Goal: Transaction & Acquisition: Purchase product/service

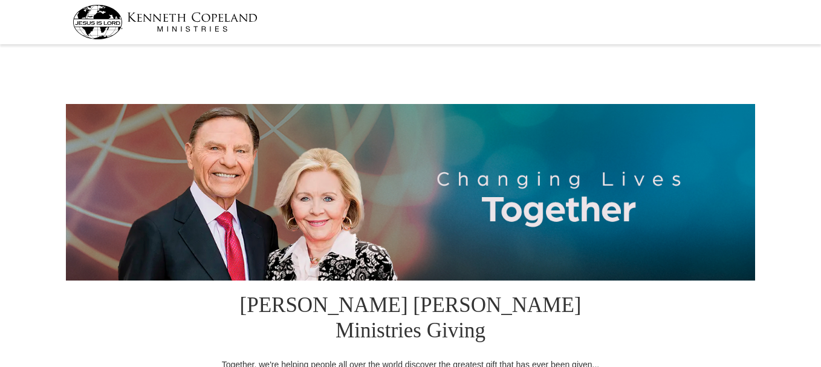
select select "MI"
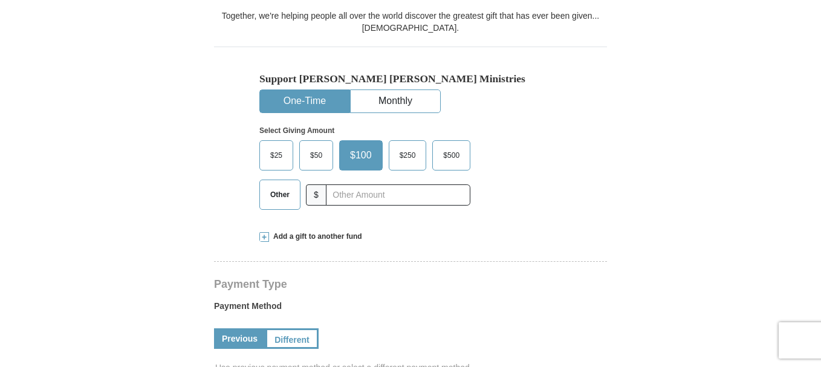
scroll to position [357, 0]
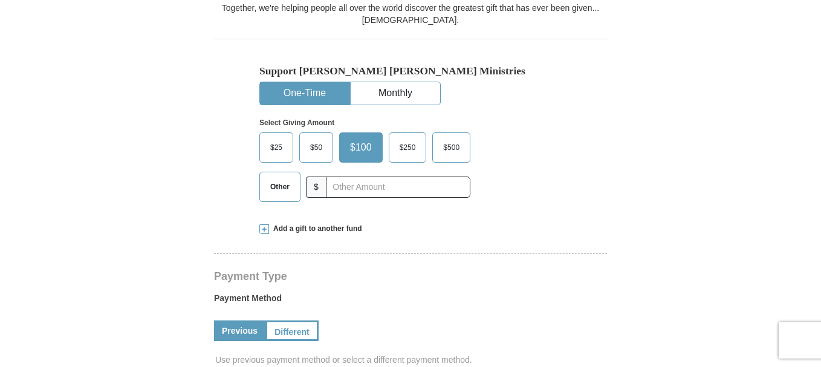
click at [275, 178] on span "Other" at bounding box center [279, 187] width 31 height 18
click at [0, 0] on input "Other" at bounding box center [0, 0] width 0 height 0
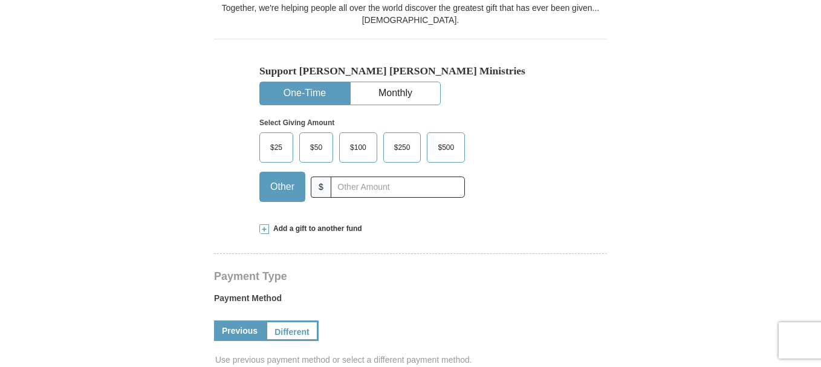
click at [275, 178] on span "Other" at bounding box center [282, 187] width 36 height 18
click at [0, 0] on input "Other" at bounding box center [0, 0] width 0 height 0
type input "600.00"
click at [225, 320] on link "Previous" at bounding box center [239, 330] width 51 height 21
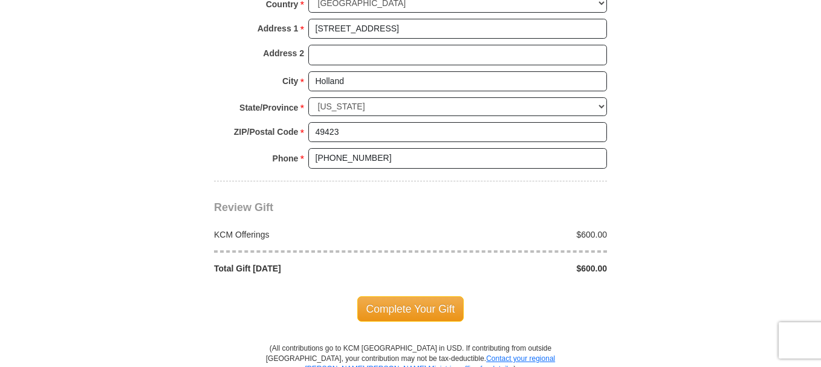
scroll to position [991, 0]
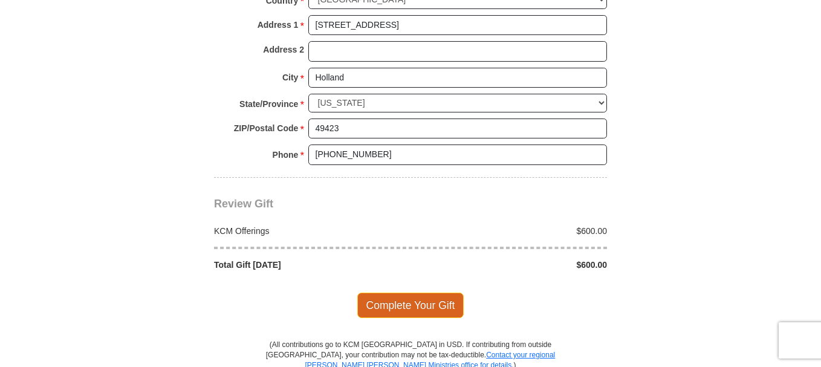
click at [428, 293] on span "Complete Your Gift" at bounding box center [410, 305] width 107 height 25
